Goal: Download file/media

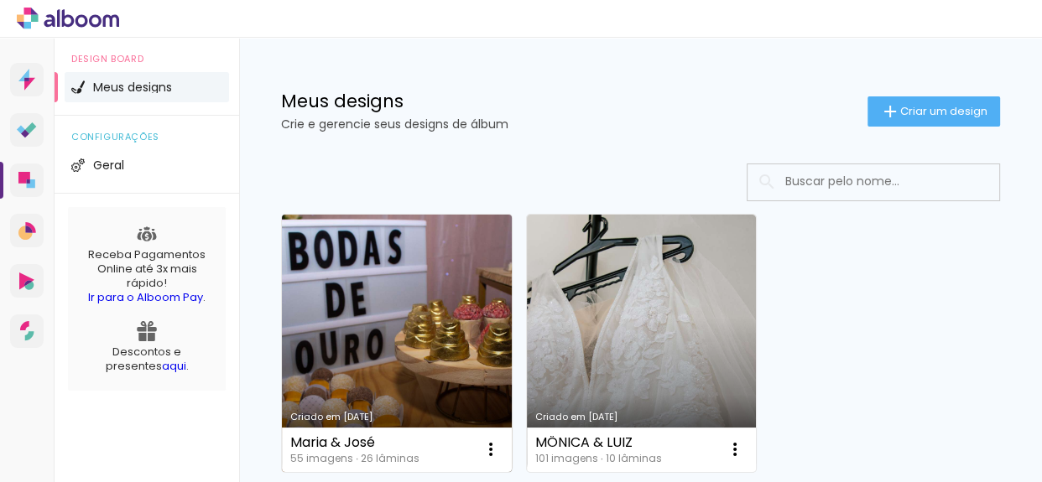
click at [394, 339] on link "Criado em [DATE]" at bounding box center [397, 344] width 230 height 258
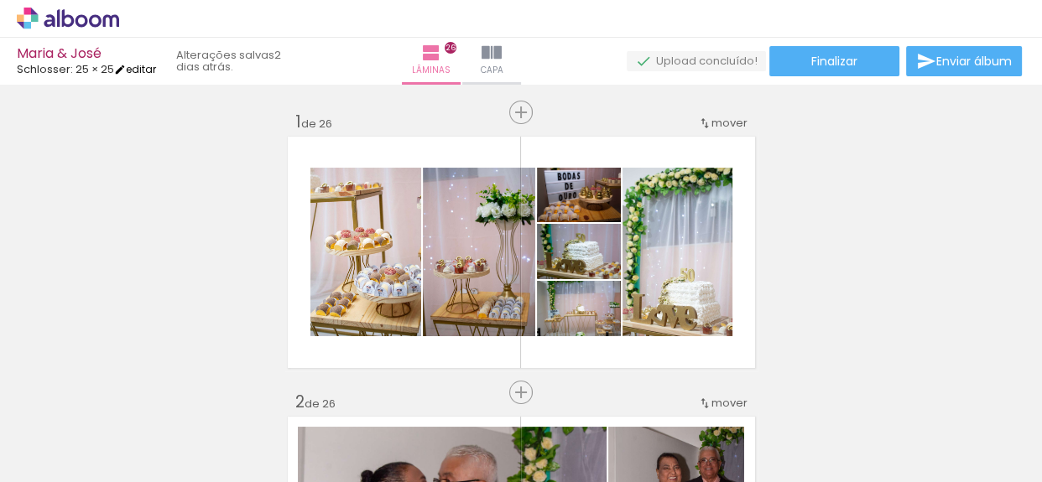
click at [143, 70] on link "editar" at bounding box center [135, 69] width 42 height 14
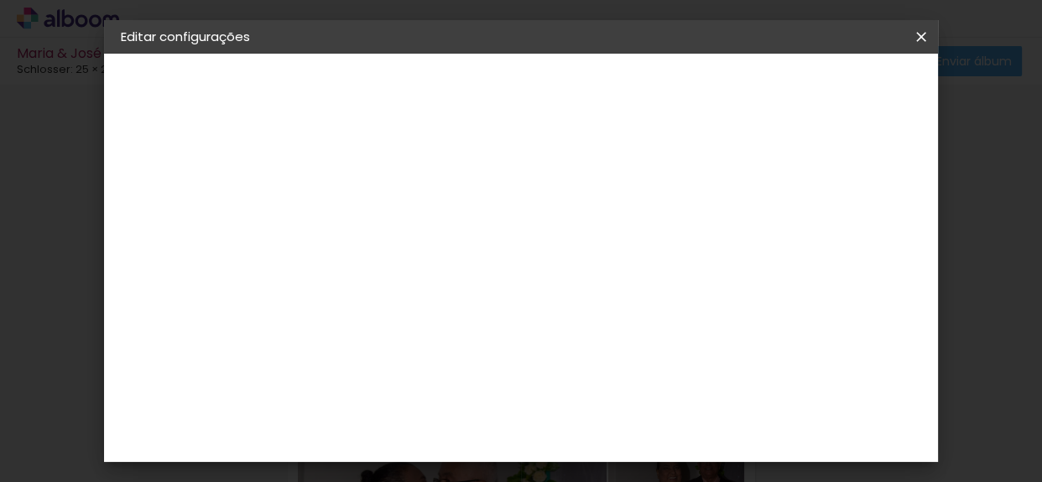
click at [0, 0] on slot "Maria & José" at bounding box center [0, 0] width 0 height 0
drag, startPoint x: 593, startPoint y: 224, endPoint x: 328, endPoint y: 252, distance: 266.6
click at [0, 0] on div "Informações Dê um título ao seu álbum. Avançar" at bounding box center [0, 0] width 0 height 0
type input "j"
type input "José & Amélia"
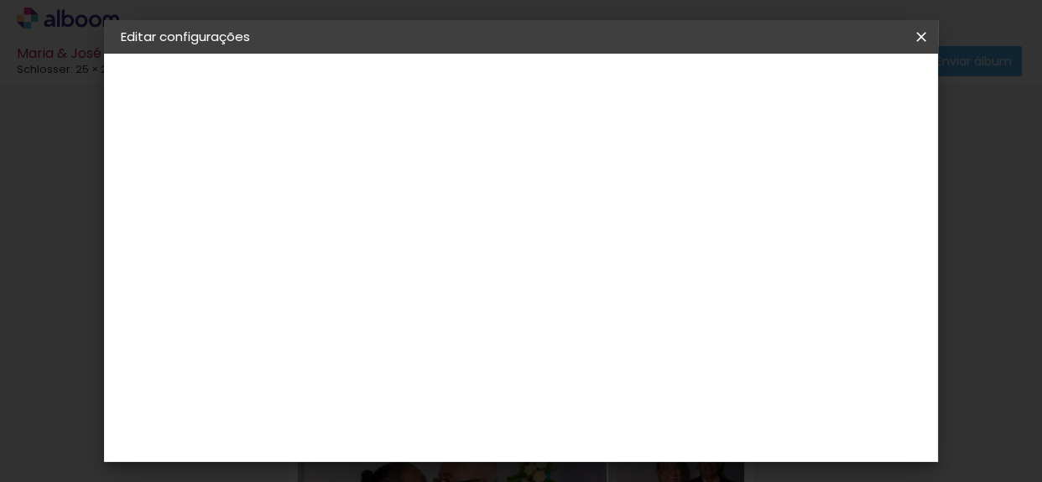
click at [0, 0] on paper-button "Avançar" at bounding box center [0, 0] width 0 height 0
click at [0, 0] on iron-icon at bounding box center [0, 0] width 0 height 0
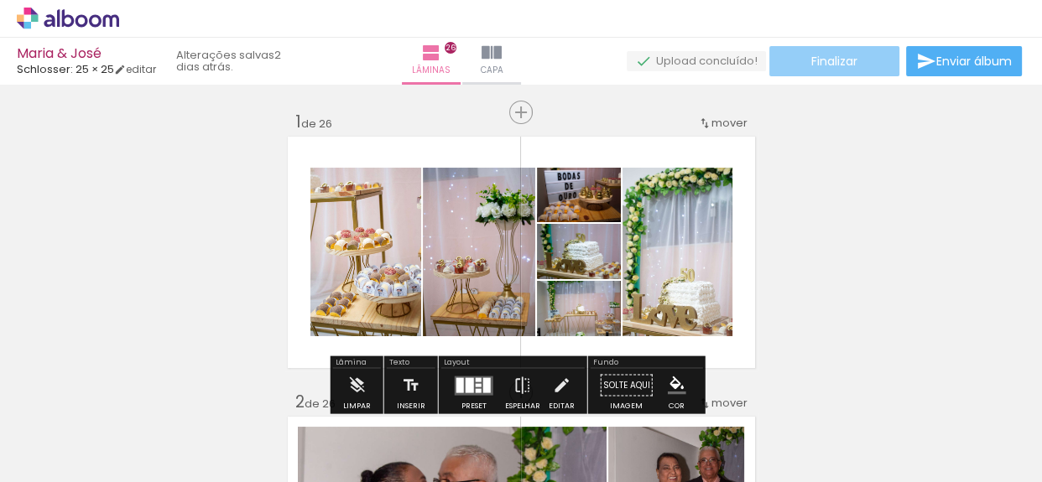
click at [823, 58] on span "Finalizar" at bounding box center [834, 61] width 46 height 12
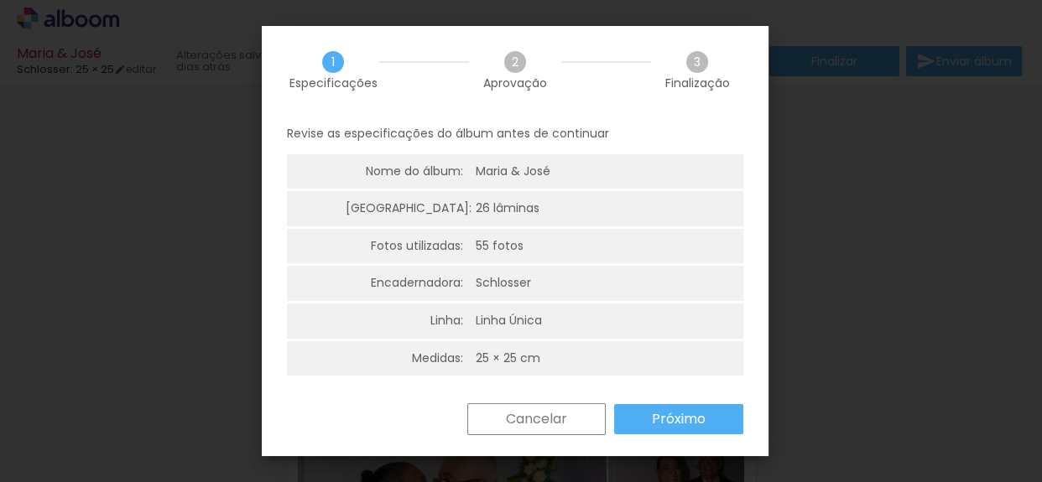
click at [0, 0] on div "Maria & José" at bounding box center [0, 0] width 0 height 0
click at [0, 0] on slot "Próximo" at bounding box center [0, 0] width 0 height 0
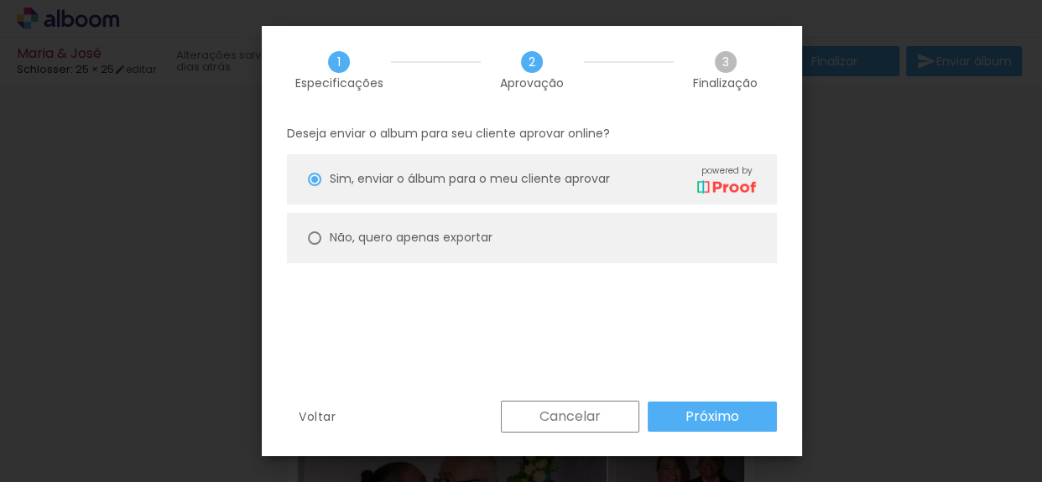
click at [0, 0] on paper-radio-button "Não, quero apenas exportar" at bounding box center [0, 0] width 0 height 0
type paper-radio-button "on"
click at [0, 0] on paper-button "Próximo" at bounding box center [0, 0] width 0 height 0
type input "Alta, 300 DPI"
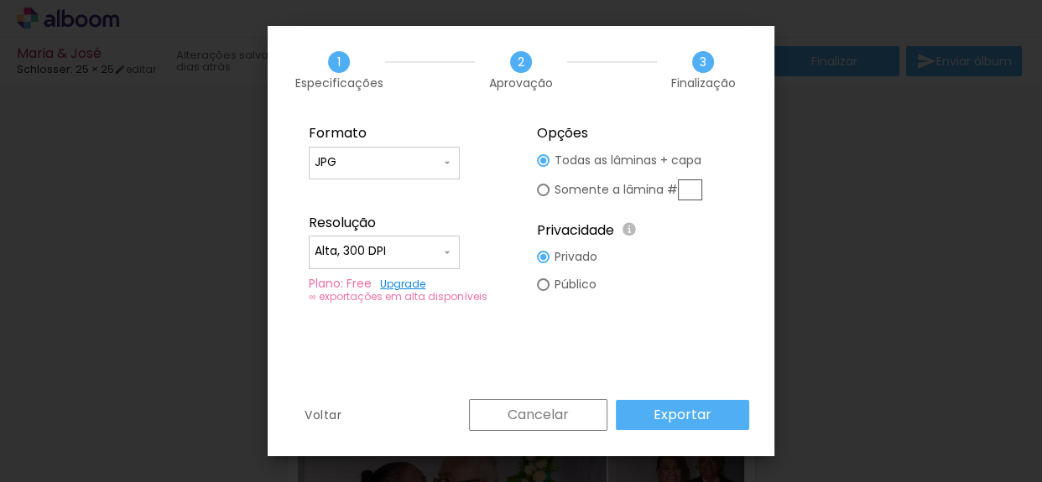
click at [0, 0] on div at bounding box center [0, 0] width 0 height 0
type paper-radio-button "on"
click at [0, 0] on input "JPG" at bounding box center [0, 0] width 0 height 0
click at [0, 0] on input "Alta, 300 DPI" at bounding box center [0, 0] width 0 height 0
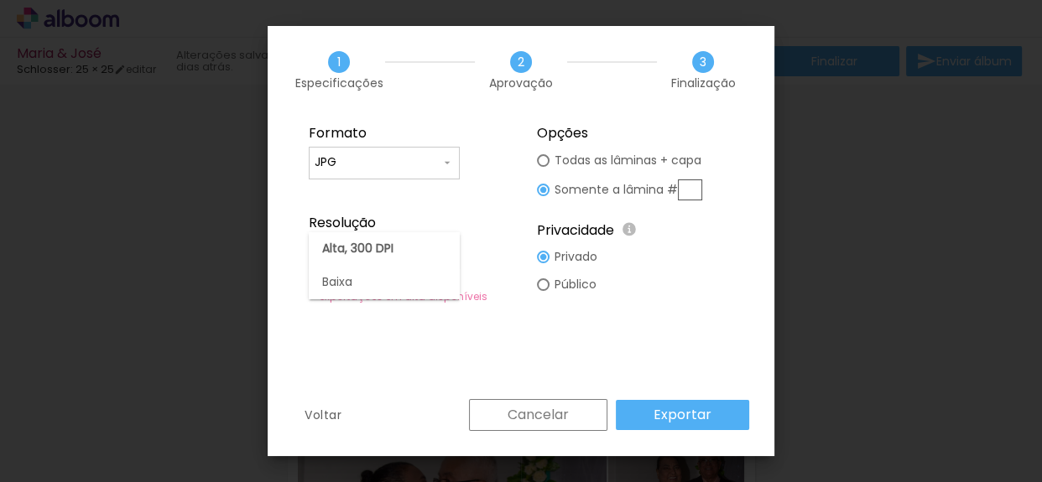
click at [0, 0] on div "Formato JPG PDF Resolução Alta, 300 DPI Baixa Plano: Free Upgrade ∞ exportações…" at bounding box center [0, 0] width 0 height 0
click at [0, 0] on paper-button "Exportar" at bounding box center [0, 0] width 0 height 0
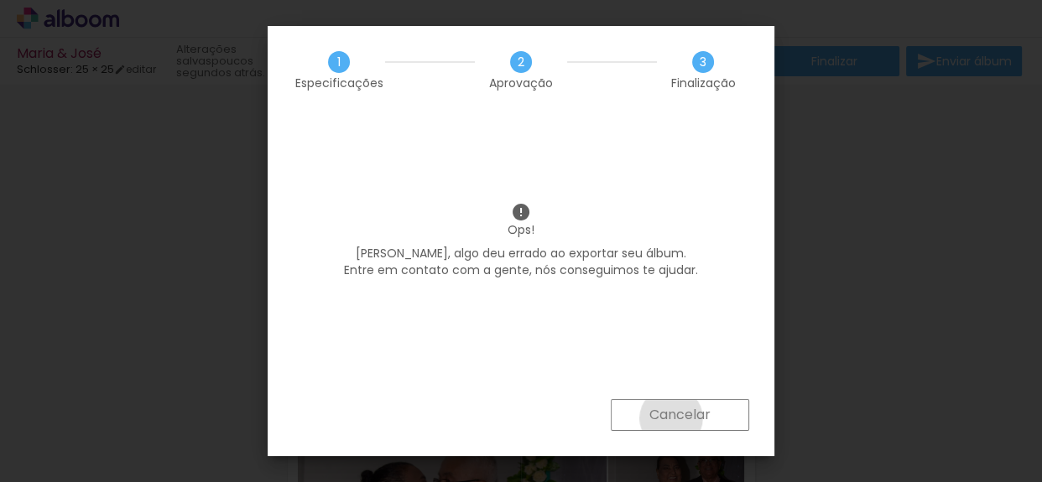
click at [0, 0] on slot "Cancelar" at bounding box center [0, 0] width 0 height 0
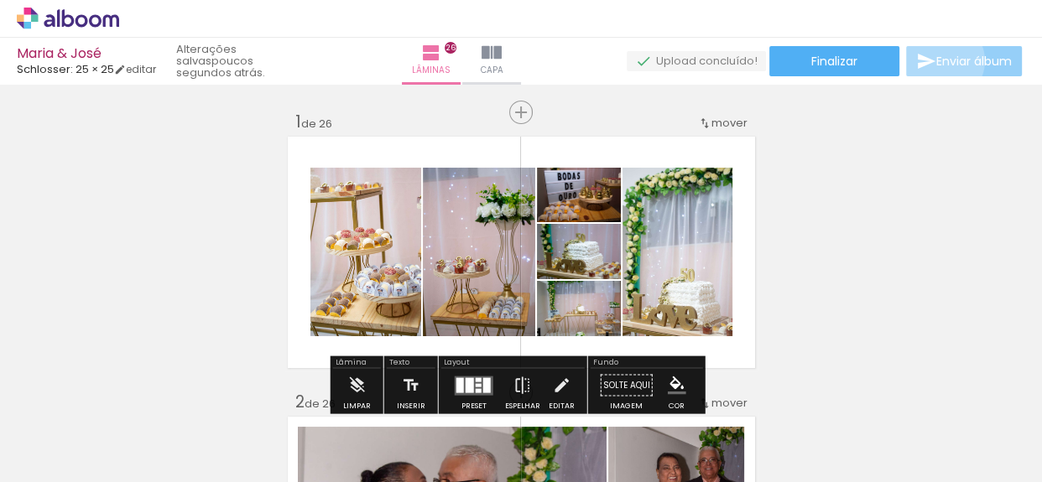
click at [938, 61] on span "Enviar álbum" at bounding box center [974, 61] width 76 height 12
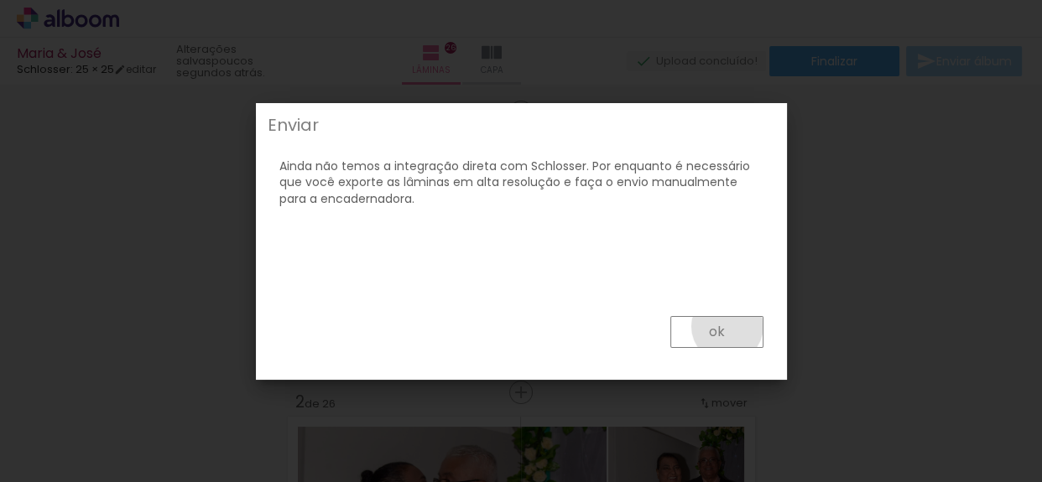
click at [0, 0] on paper-button "ok" at bounding box center [0, 0] width 0 height 0
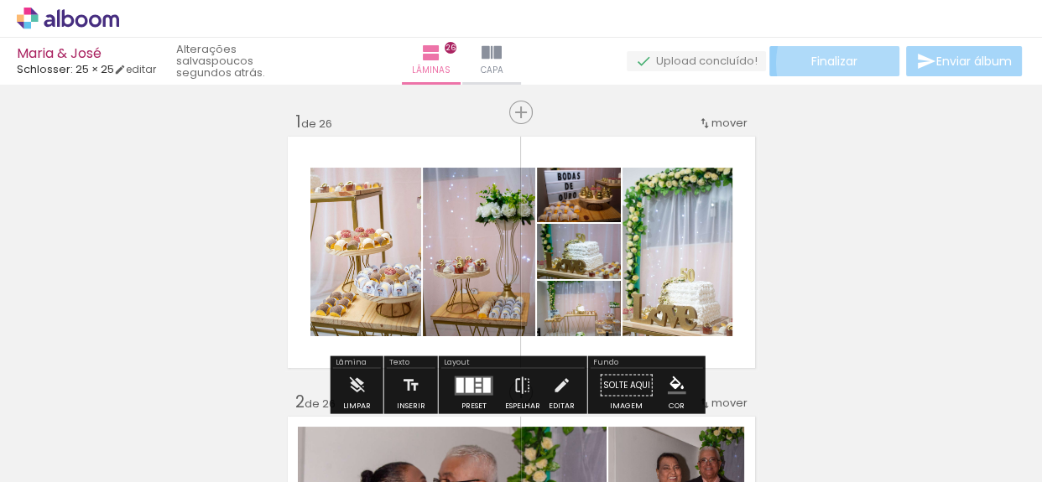
click at [852, 63] on span "Finalizar" at bounding box center [834, 61] width 46 height 12
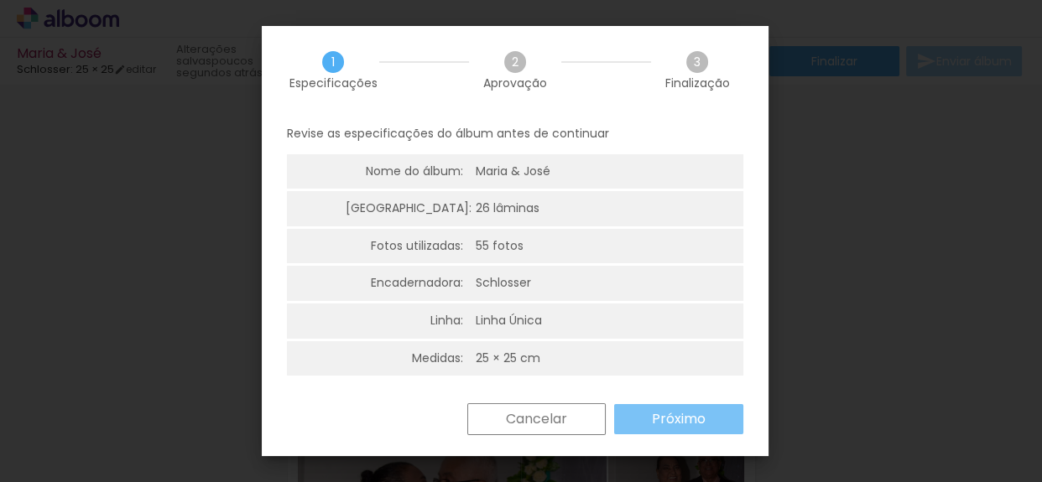
click at [0, 0] on slot "Próximo" at bounding box center [0, 0] width 0 height 0
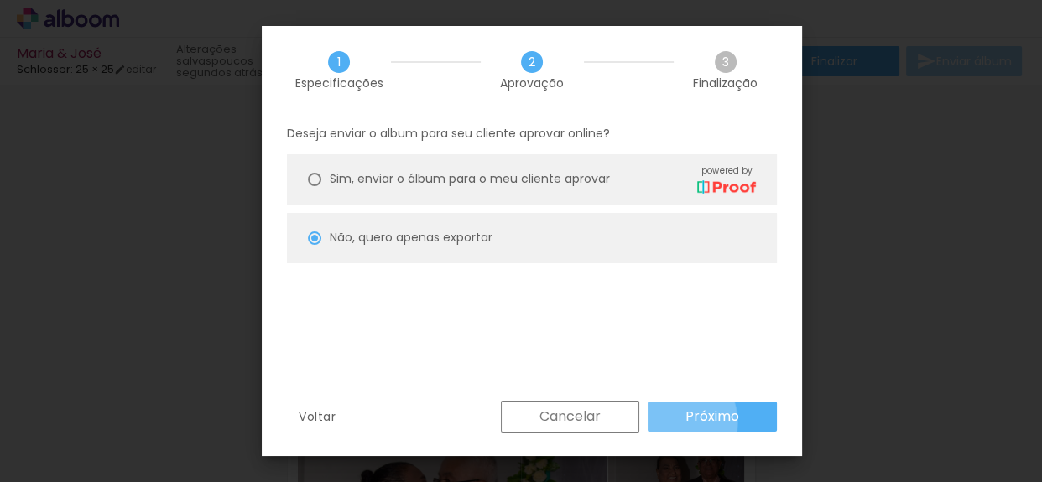
click at [0, 0] on paper-button "Próximo" at bounding box center [0, 0] width 0 height 0
type input "Alta, 300 DPI"
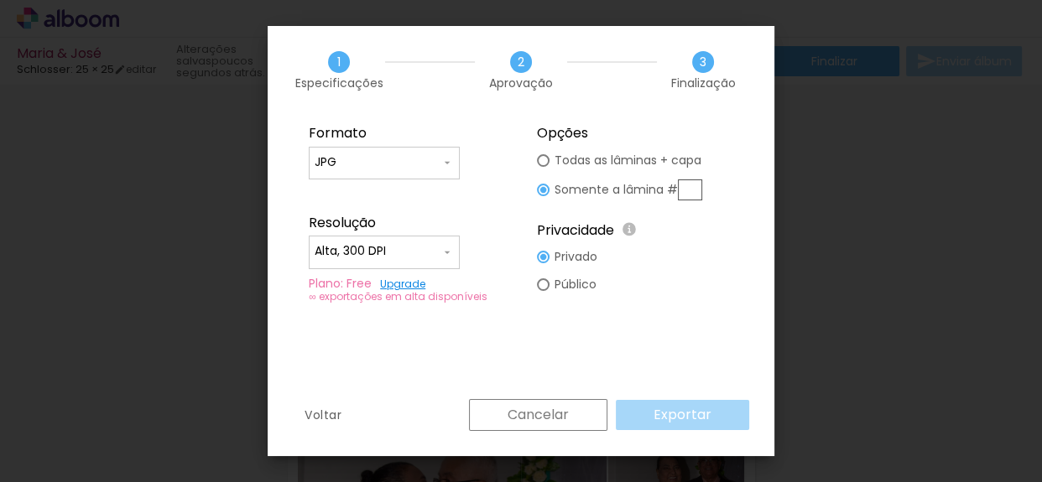
click at [0, 0] on link "Upgrade" at bounding box center [0, 0] width 0 height 0
click at [675, 420] on div "Cancelar Exportar" at bounding box center [605, 415] width 289 height 32
click at [0, 0] on slot "Cancelar" at bounding box center [0, 0] width 0 height 0
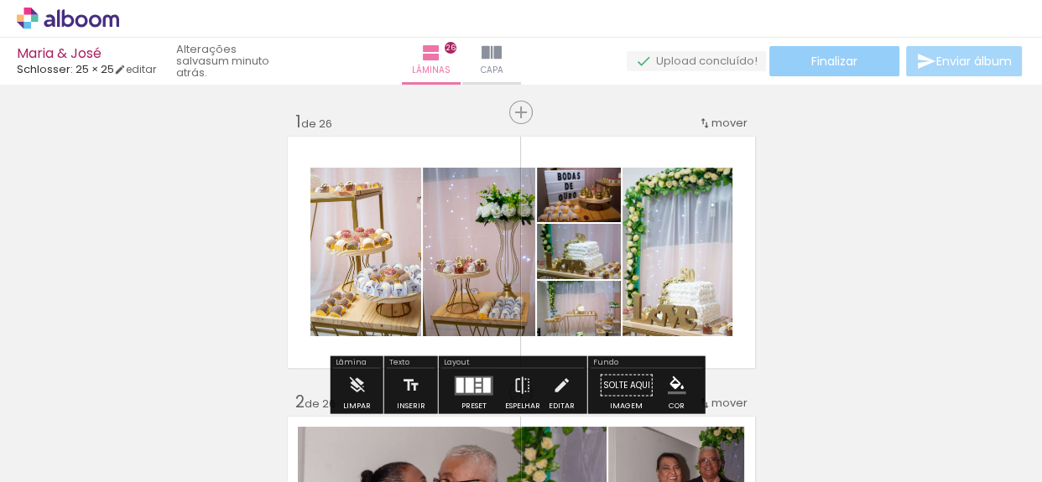
click at [865, 57] on paper-button "Finalizar" at bounding box center [834, 61] width 130 height 30
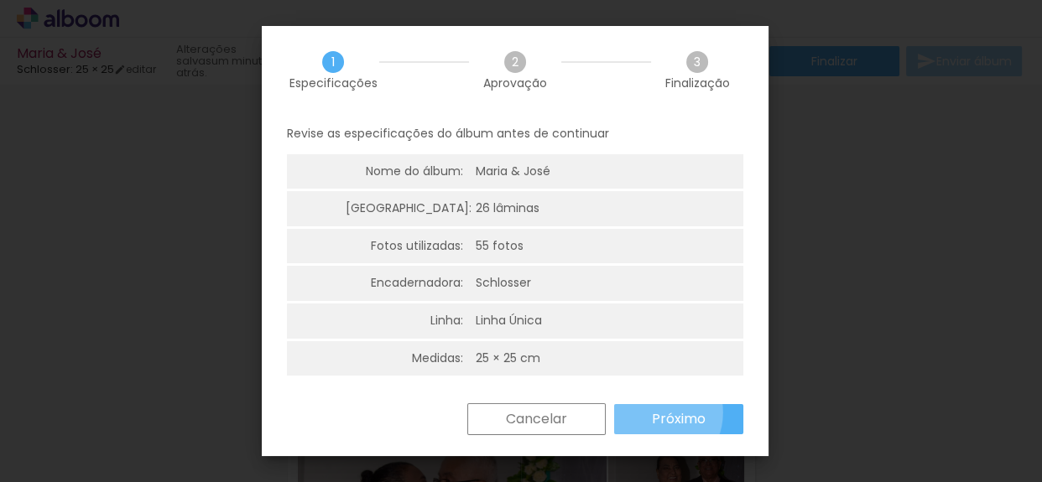
click at [0, 0] on slot "Próximo" at bounding box center [0, 0] width 0 height 0
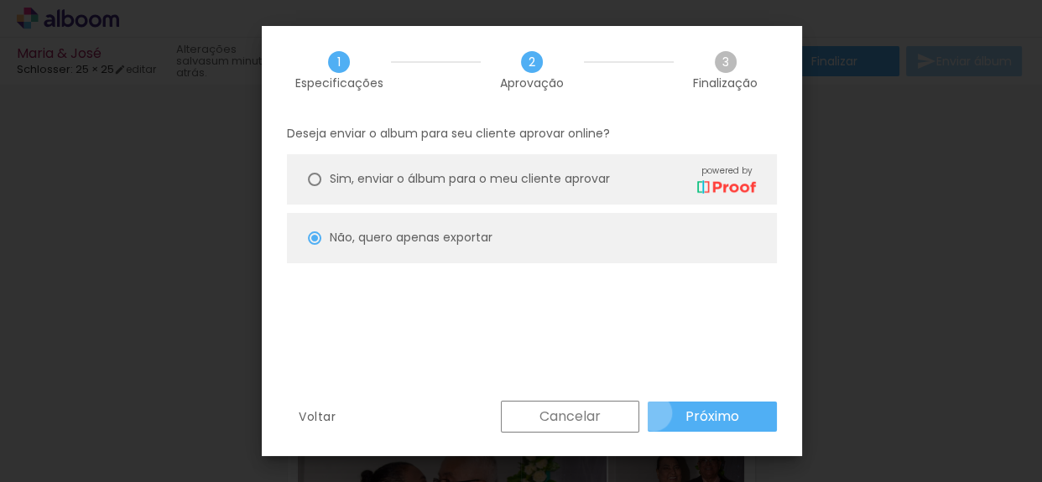
click at [654, 413] on paper-button "Próximo" at bounding box center [712, 417] width 129 height 30
type input "Alta, 300 DPI"
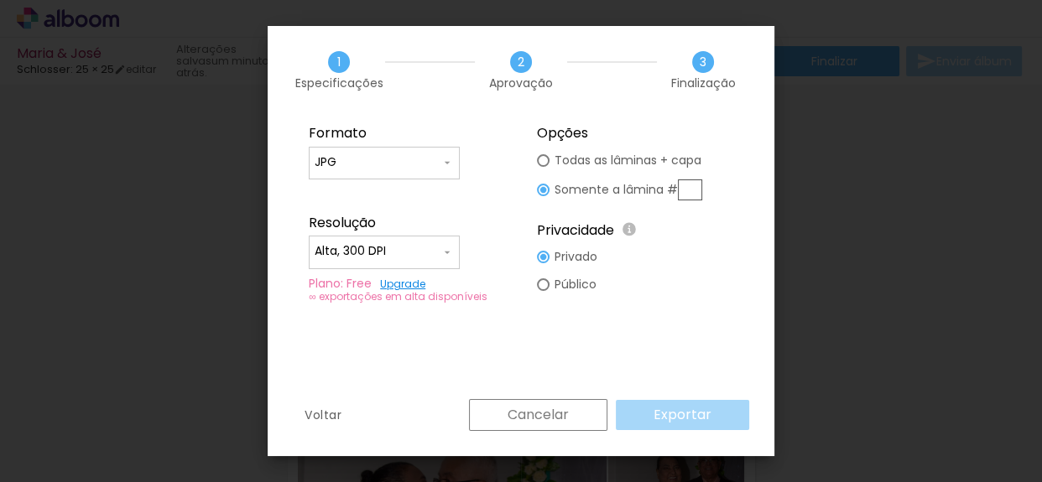
click at [654, 413] on div "Cancelar Exportar" at bounding box center [605, 415] width 289 height 32
click at [547, 158] on div at bounding box center [543, 160] width 13 height 13
type paper-radio-button "on"
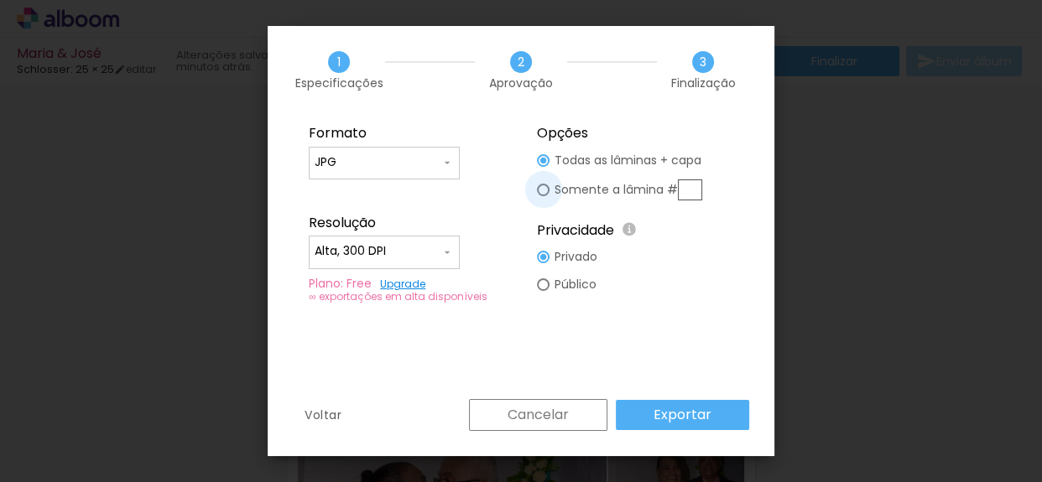
click at [541, 186] on div at bounding box center [543, 190] width 13 height 13
type paper-radio-button "on"
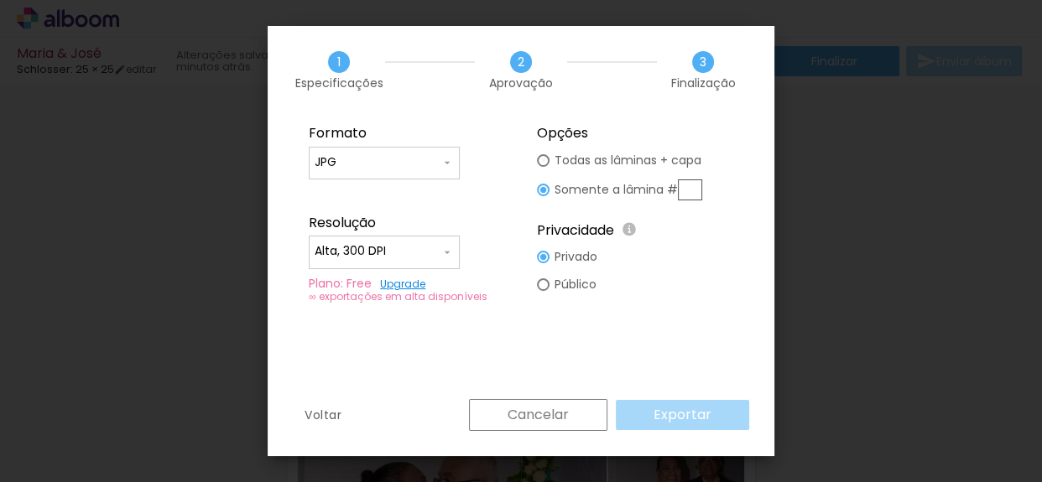
click at [541, 159] on div at bounding box center [543, 160] width 13 height 13
click at [655, 420] on paper-button "Exportar" at bounding box center [682, 415] width 133 height 30
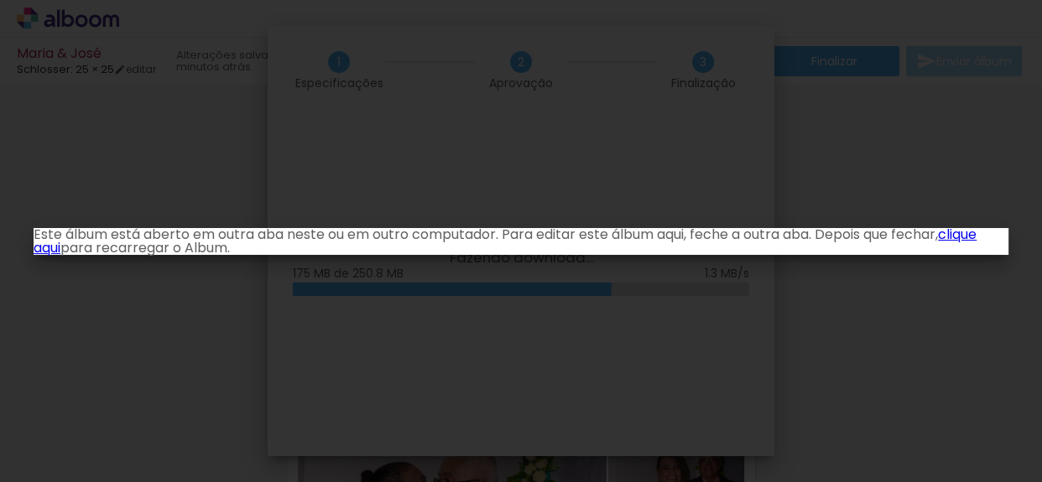
click at [977, 231] on link "clique aqui" at bounding box center [505, 241] width 943 height 33
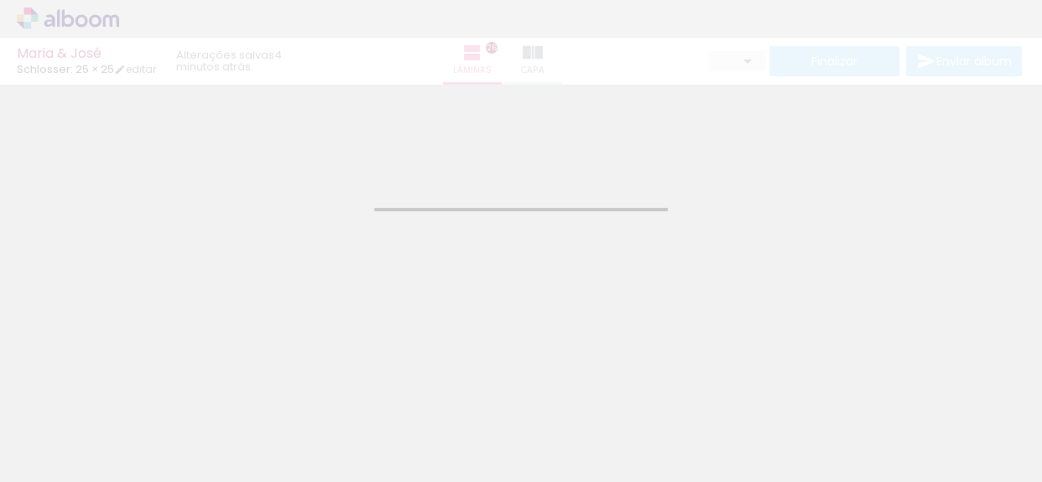
type input "JPG"
type input "Alta, 300 DPI"
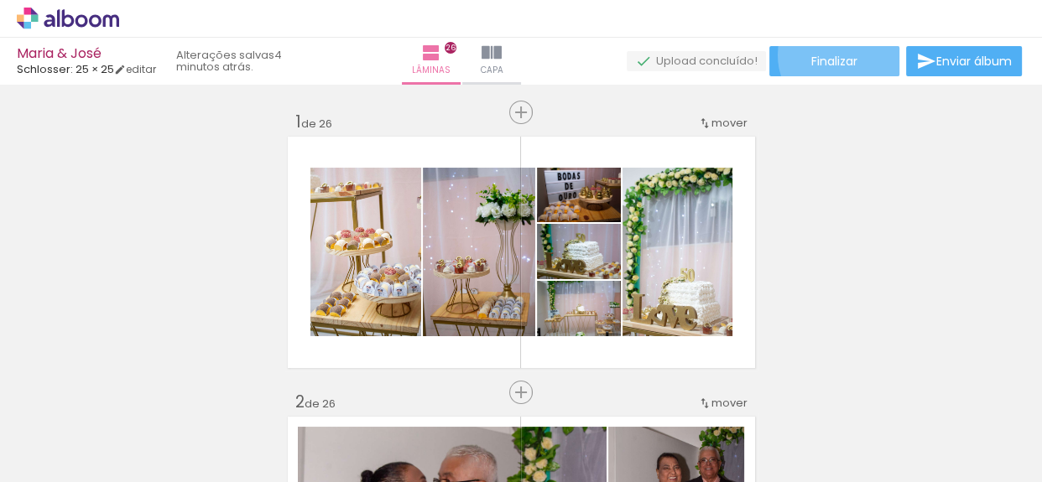
click at [842, 55] on span "Finalizar" at bounding box center [834, 61] width 46 height 12
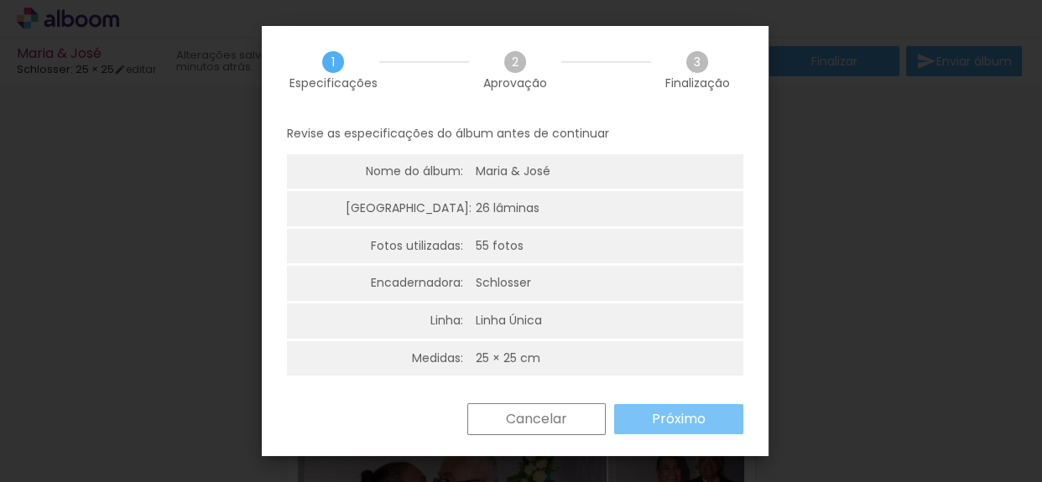
click at [0, 0] on slot "Próximo" at bounding box center [0, 0] width 0 height 0
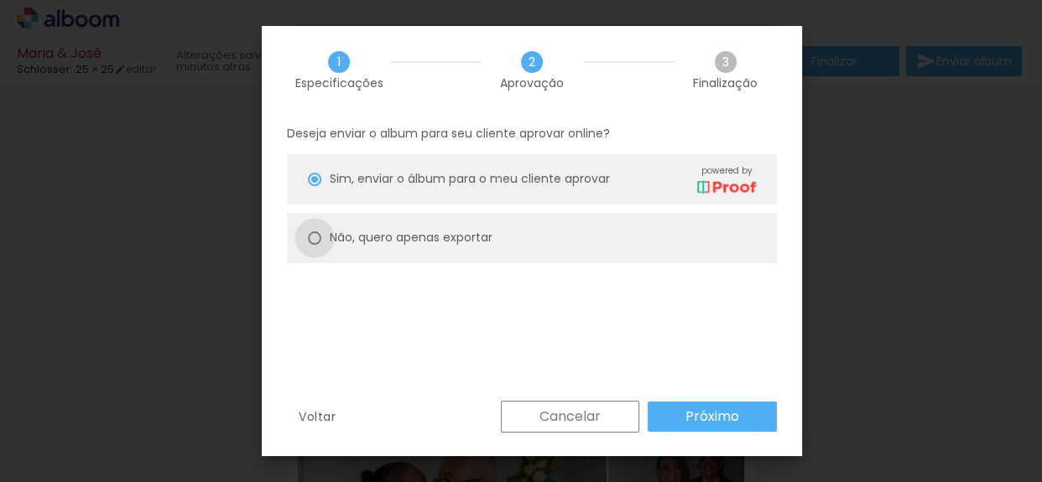
click at [0, 0] on div at bounding box center [0, 0] width 0 height 0
type paper-radio-button "on"
click at [0, 0] on slot "Próximo" at bounding box center [0, 0] width 0 height 0
type input "Alta, 300 DPI"
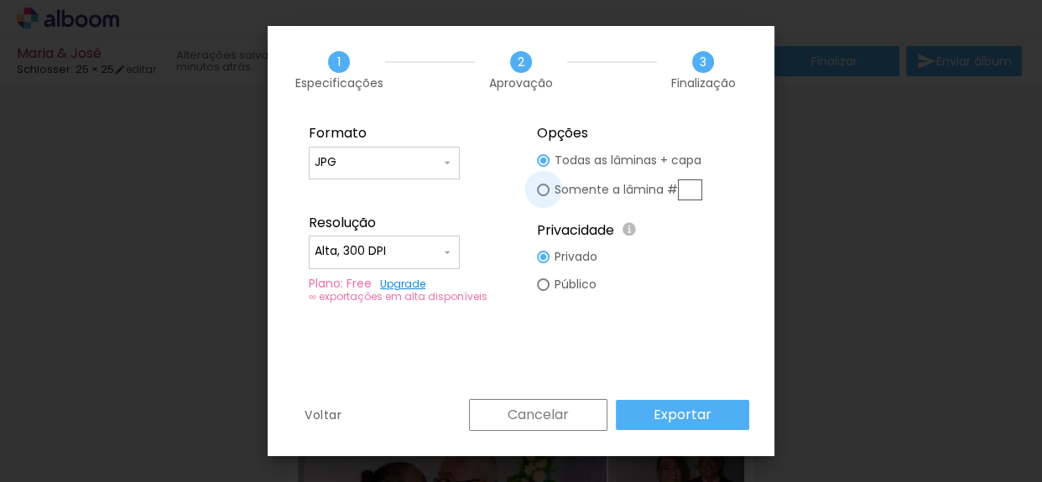
click at [0, 0] on div at bounding box center [0, 0] width 0 height 0
type paper-radio-button "on"
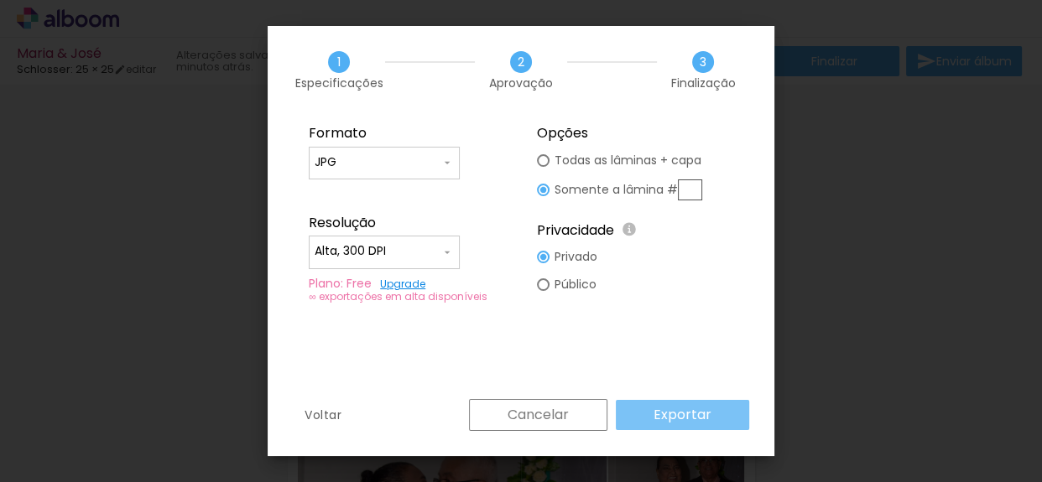
click at [0, 0] on slot "Exportar" at bounding box center [0, 0] width 0 height 0
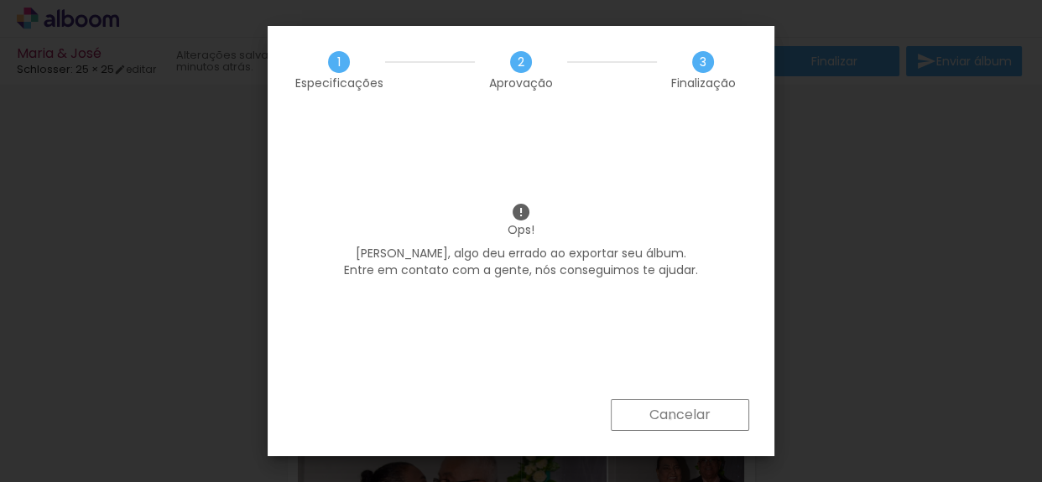
click at [0, 0] on slot "Cancelar" at bounding box center [0, 0] width 0 height 0
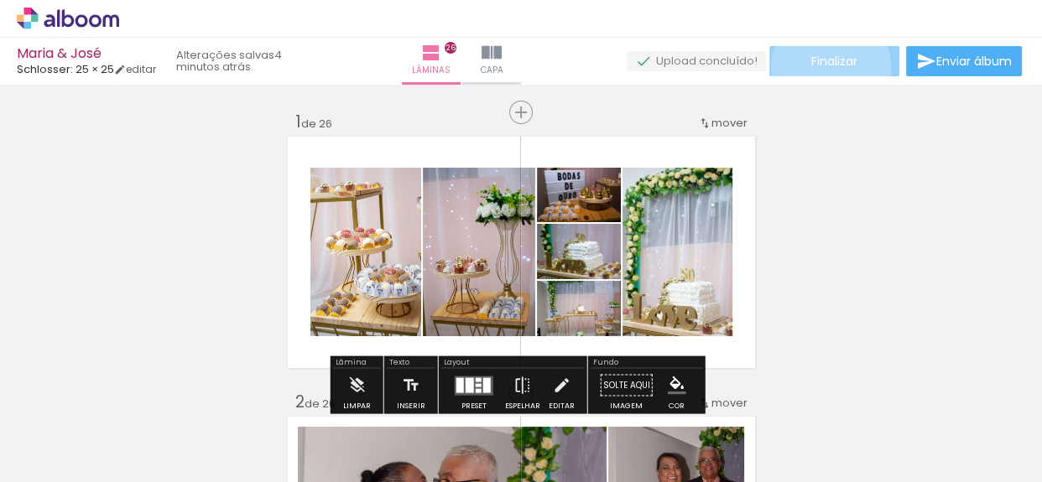
click at [825, 67] on span "Finalizar" at bounding box center [834, 61] width 46 height 12
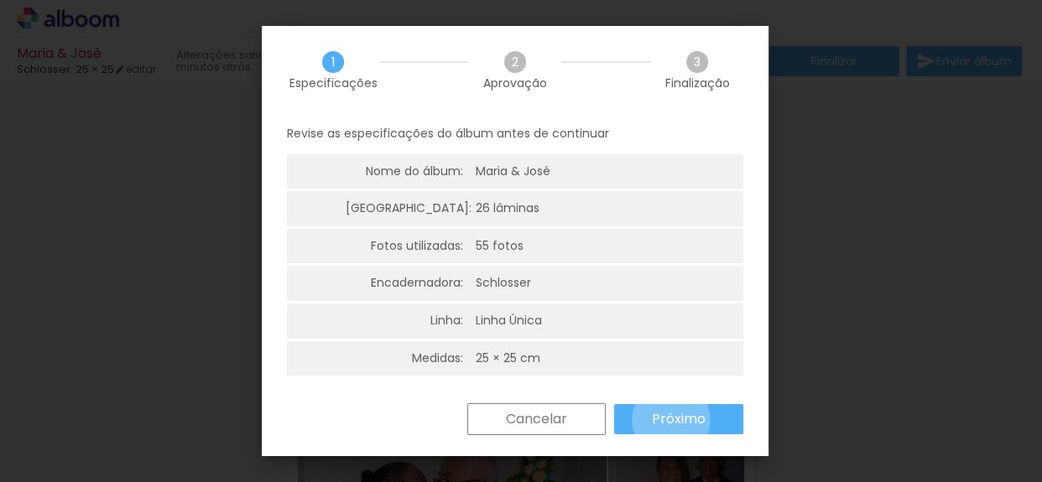
click at [0, 0] on slot "Próximo" at bounding box center [0, 0] width 0 height 0
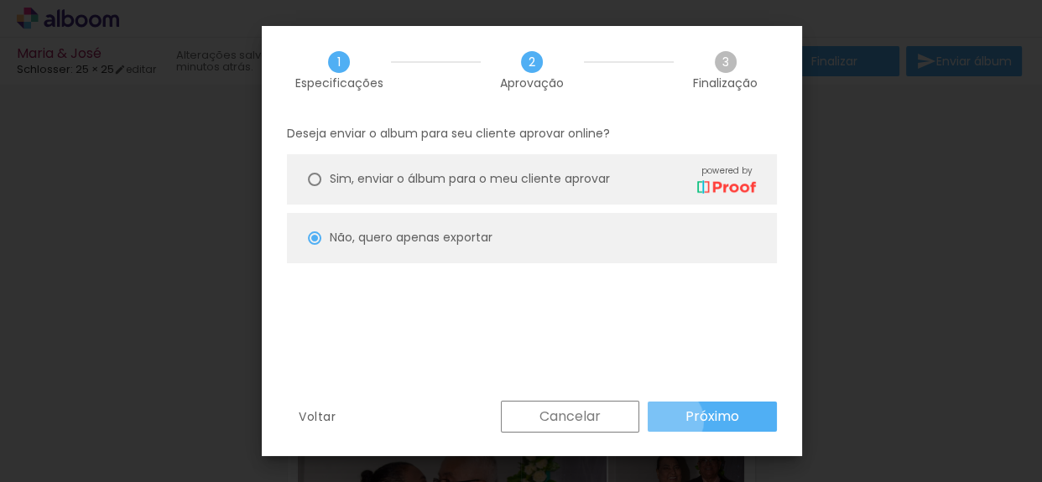
click at [0, 0] on paper-button "Próximo" at bounding box center [0, 0] width 0 height 0
type input "Alta, 300 DPI"
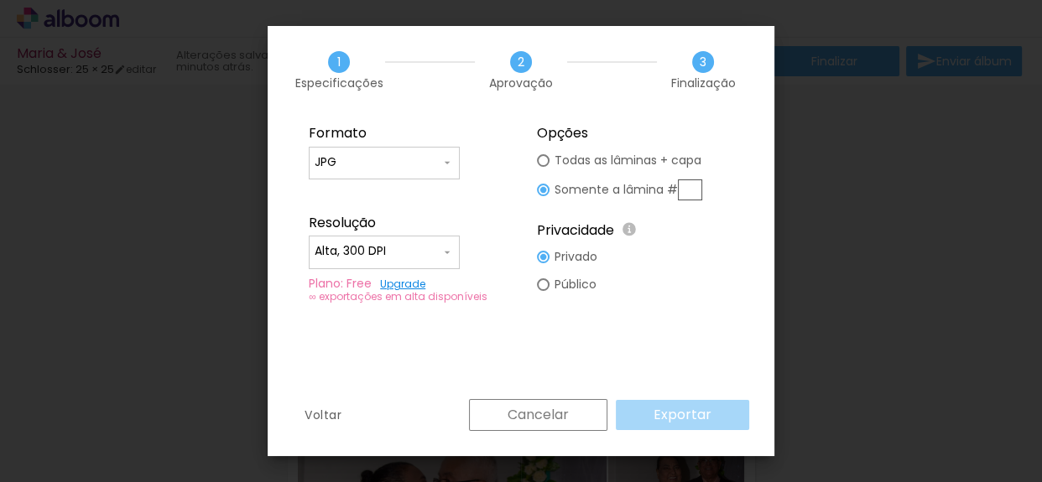
click at [0, 0] on paper-radio-button "Todas as lâminas + capa" at bounding box center [0, 0] width 0 height 0
type paper-radio-button "on"
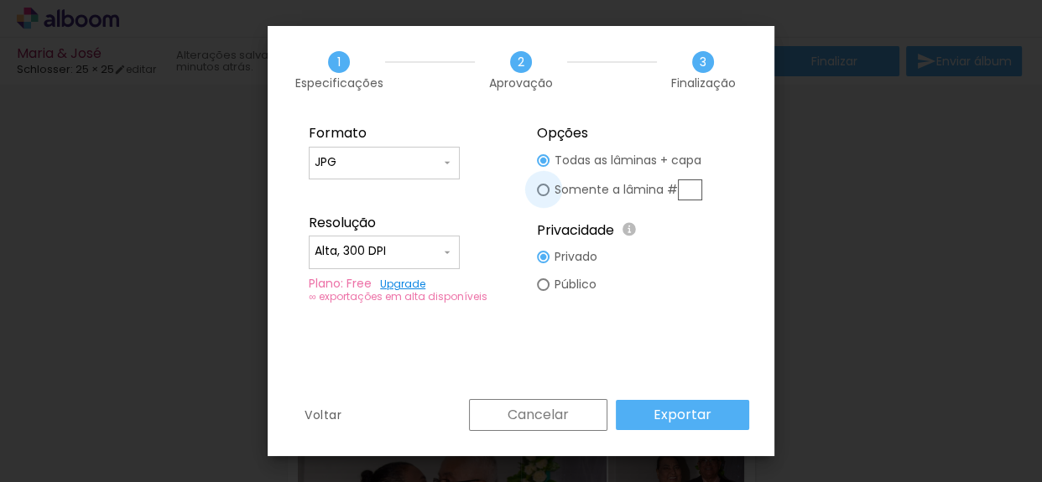
click at [0, 0] on div at bounding box center [0, 0] width 0 height 0
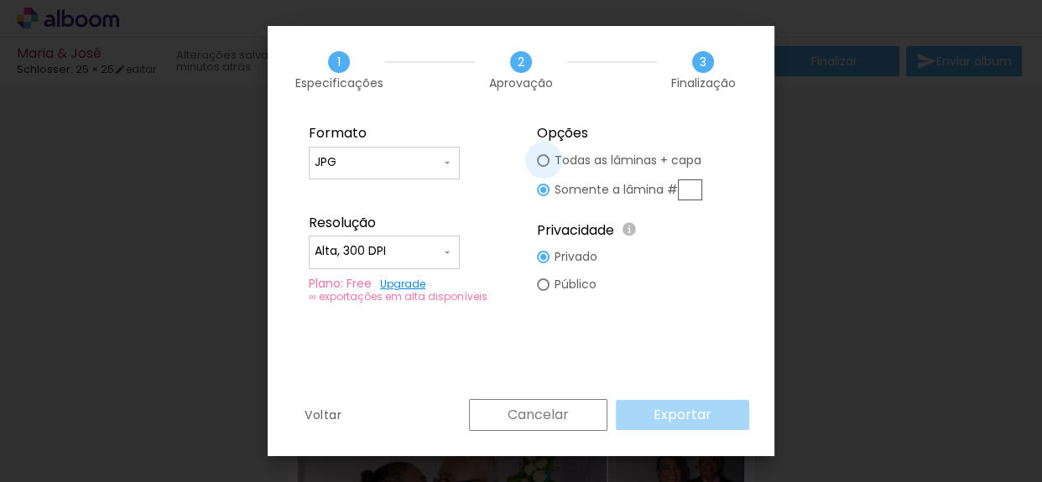
click at [0, 0] on div at bounding box center [0, 0] width 0 height 0
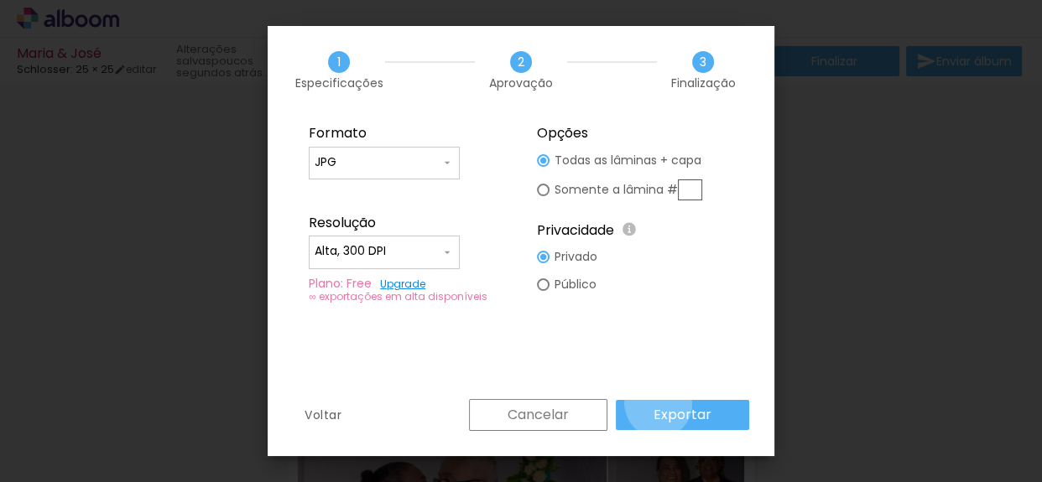
click at [0, 0] on paper-button "Exportar" at bounding box center [0, 0] width 0 height 0
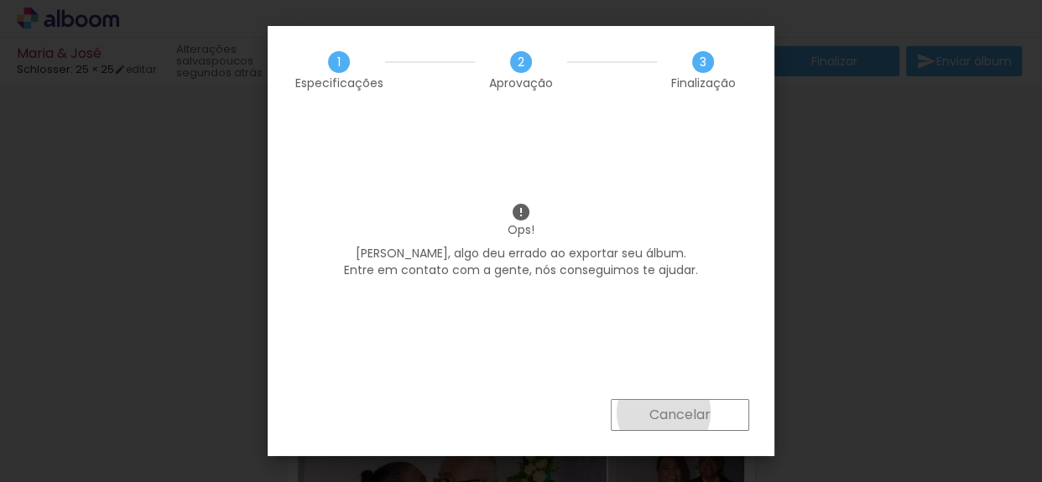
click at [0, 0] on slot "Cancelar" at bounding box center [0, 0] width 0 height 0
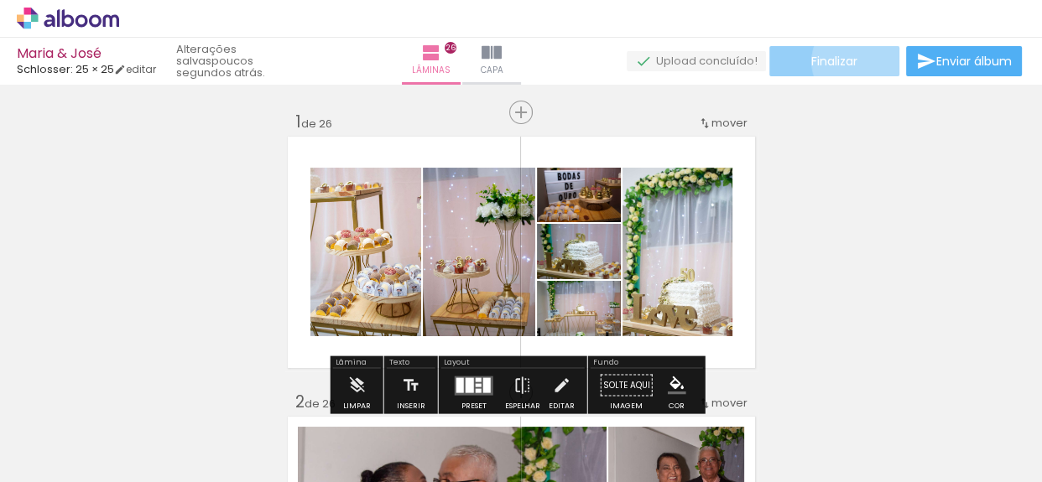
click at [853, 61] on paper-button "Finalizar" at bounding box center [834, 61] width 130 height 30
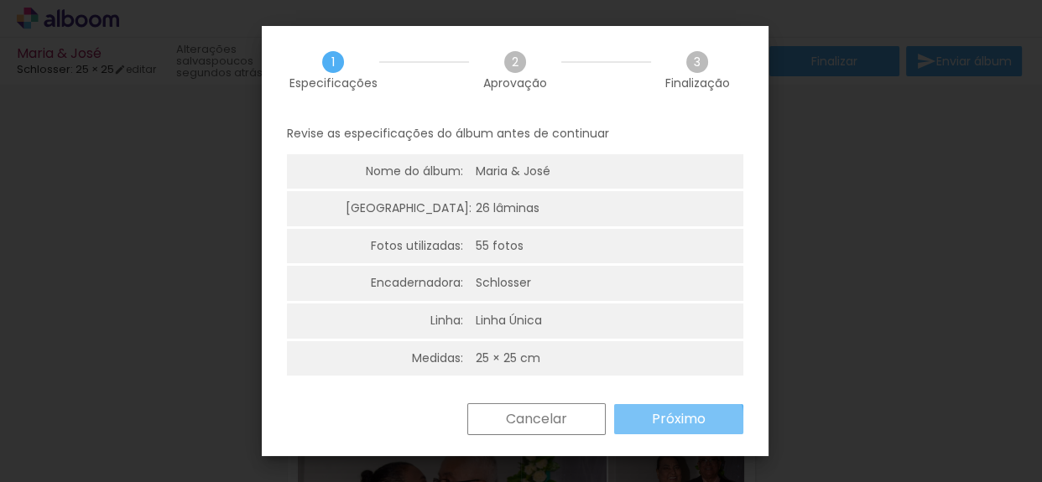
click at [0, 0] on slot "Próximo" at bounding box center [0, 0] width 0 height 0
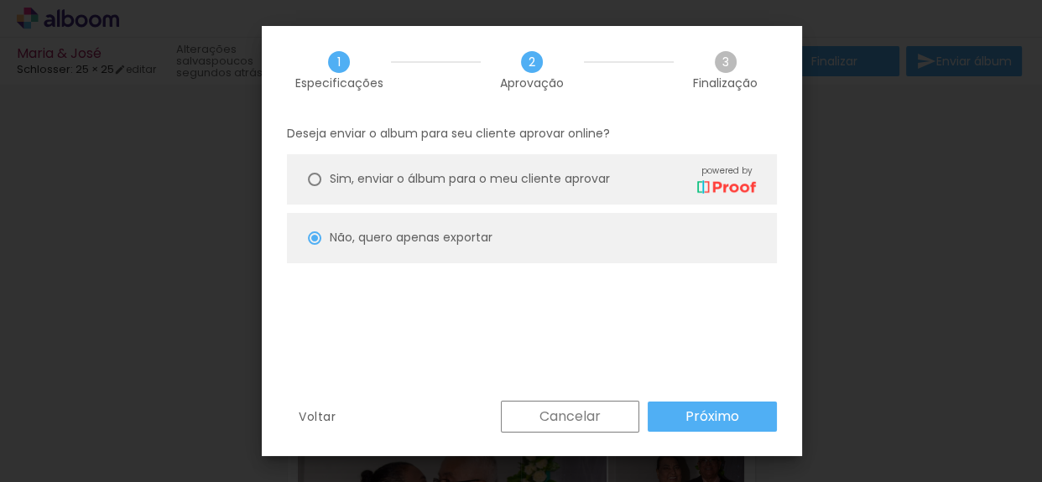
click at [0, 0] on paper-button "Próximo" at bounding box center [0, 0] width 0 height 0
type input "Alta, 300 DPI"
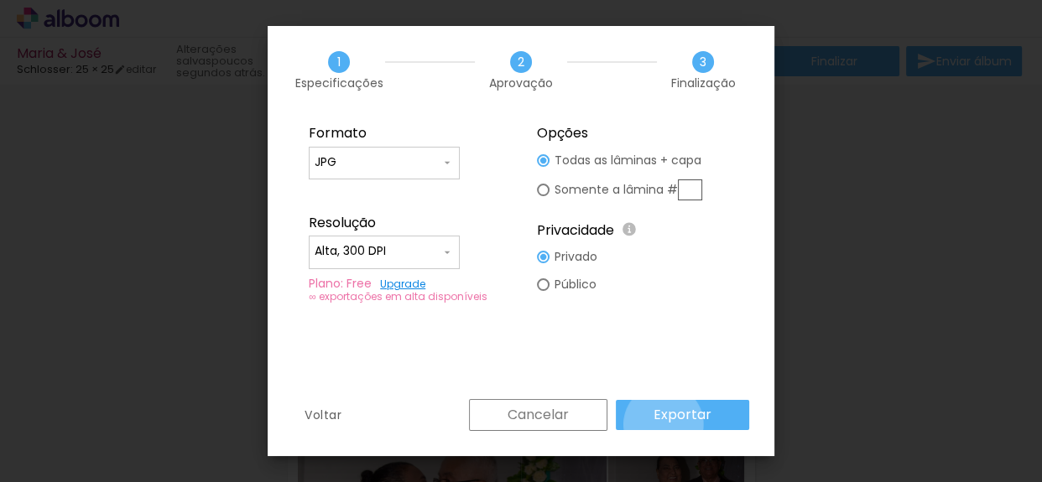
click at [0, 0] on paper-button "Exportar" at bounding box center [0, 0] width 0 height 0
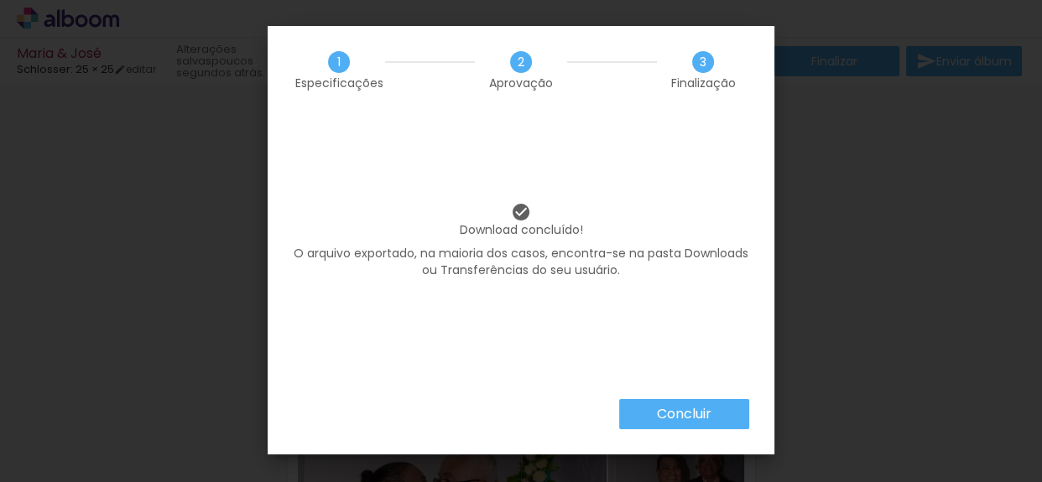
click at [0, 0] on slot "Concluir" at bounding box center [0, 0] width 0 height 0
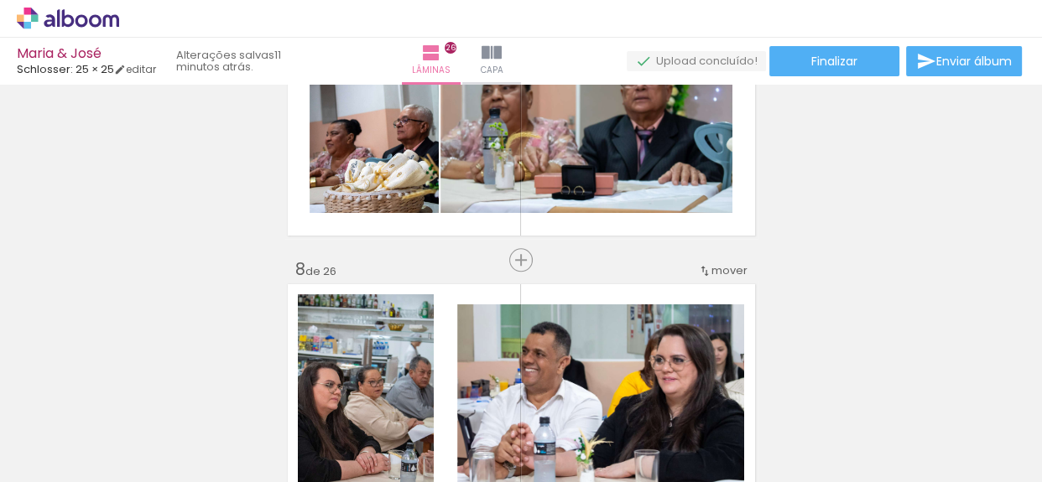
scroll to position [1846, 0]
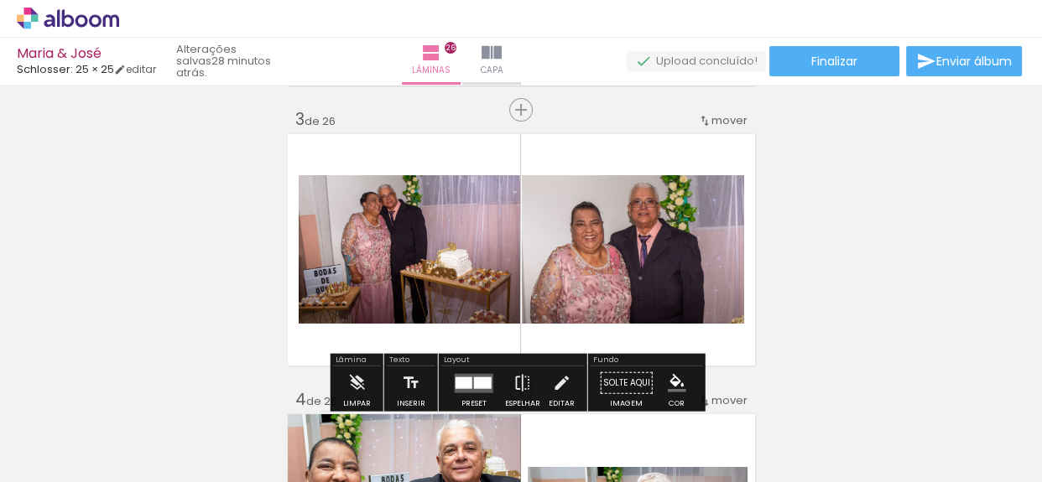
scroll to position [594, 0]
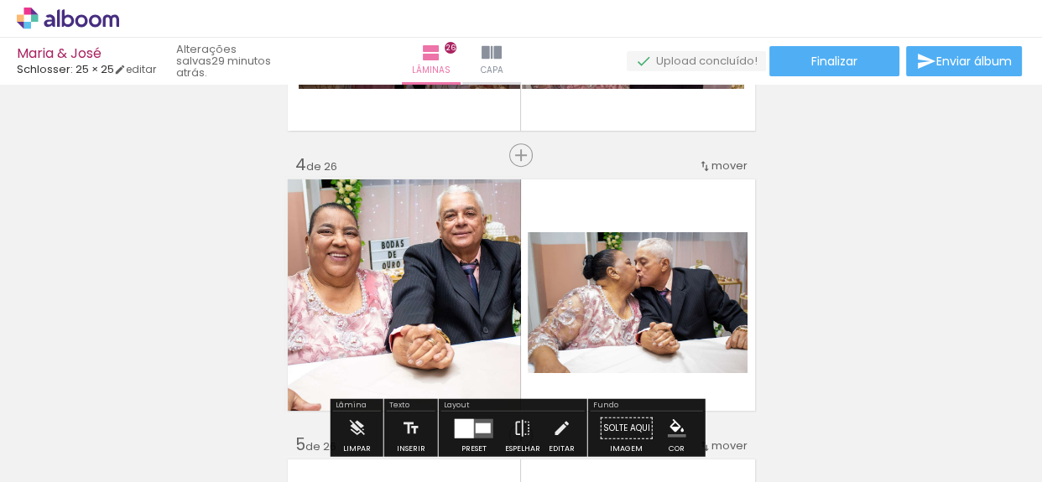
scroll to position [838, 0]
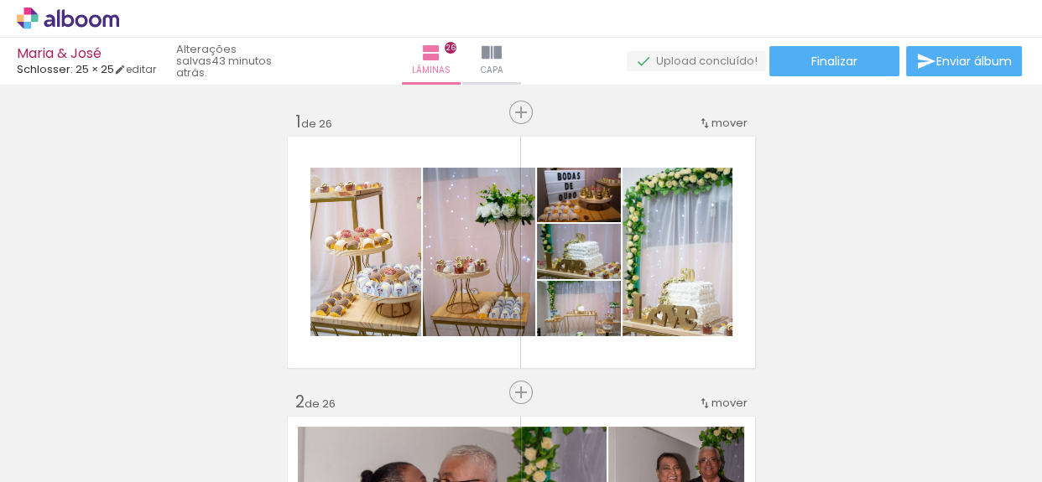
scroll to position [838, 0]
